Goal: Task Accomplishment & Management: Use online tool/utility

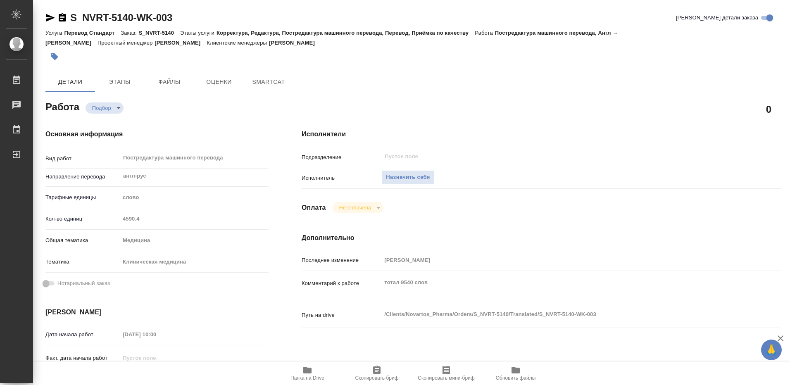
type textarea "x"
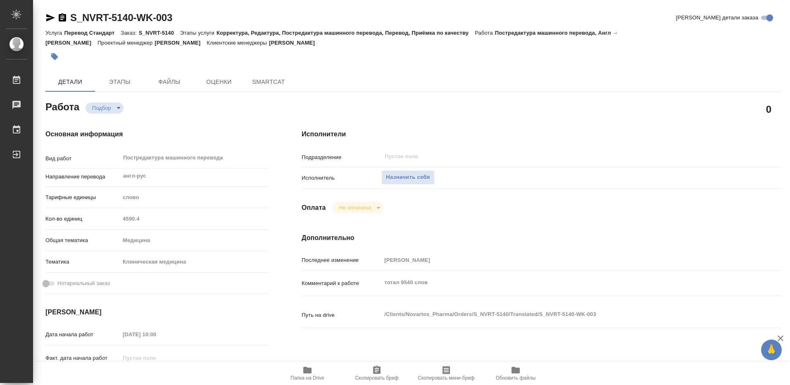
type textarea "x"
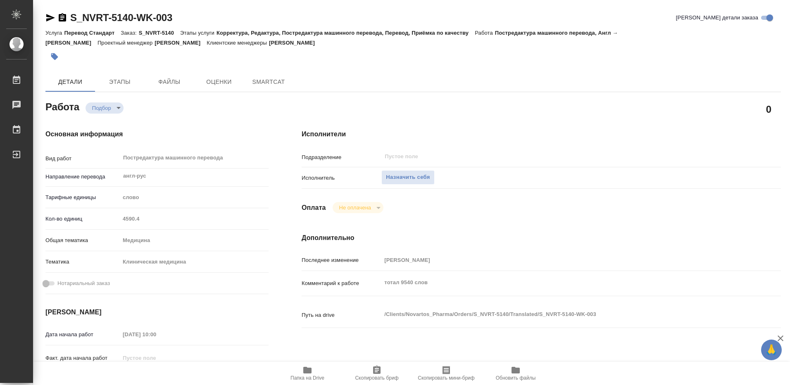
type textarea "x"
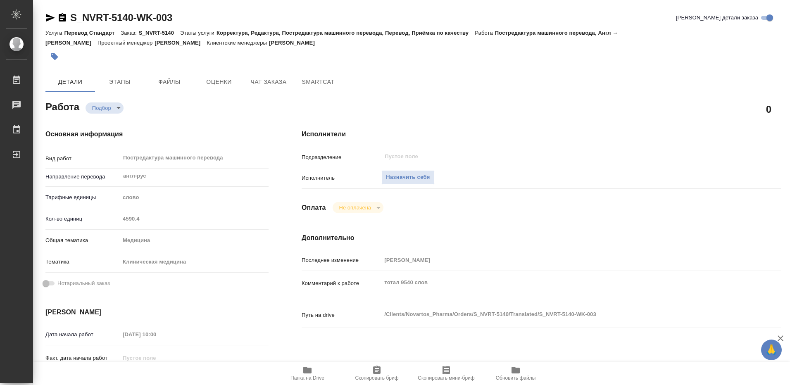
type textarea "x"
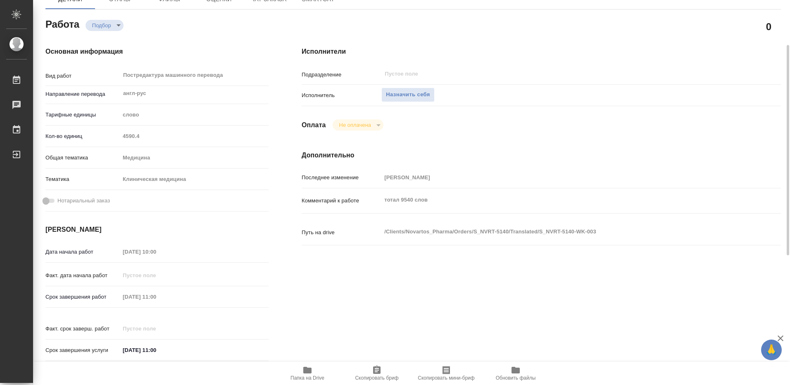
scroll to position [41, 0]
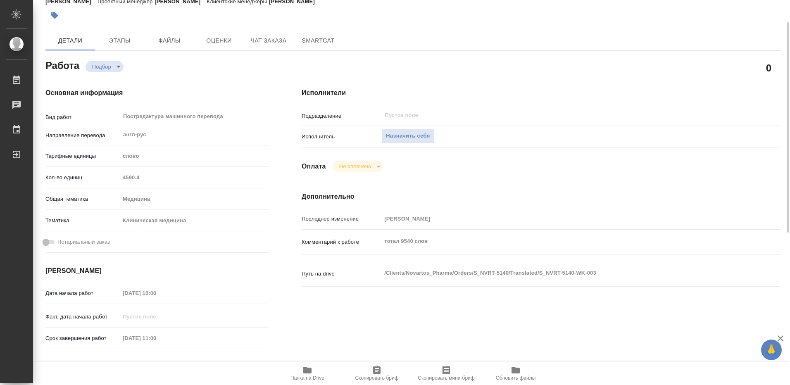
type textarea "x"
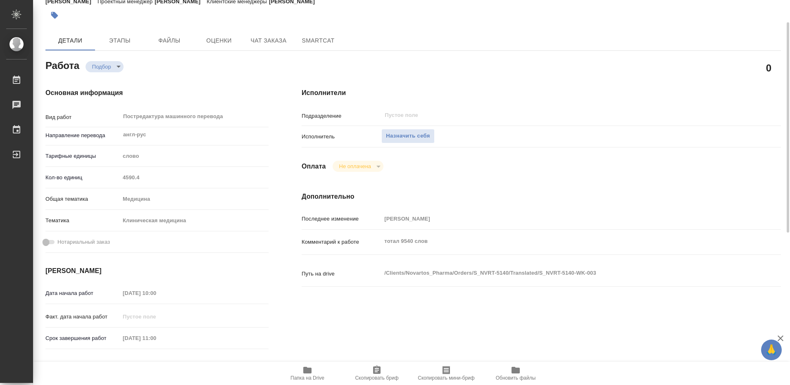
click at [308, 371] on icon "button" at bounding box center [307, 370] width 8 height 7
click at [408, 135] on span "Назначить себя" at bounding box center [408, 136] width 44 height 10
